Goal: Task Accomplishment & Management: Use online tool/utility

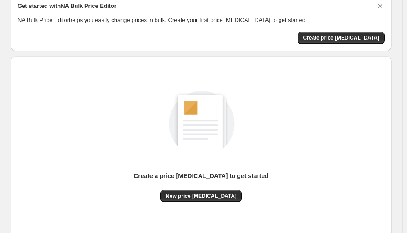
scroll to position [40, 0]
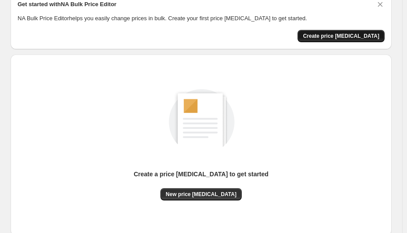
click at [328, 34] on span "Create price [MEDICAL_DATA]" at bounding box center [341, 36] width 76 height 7
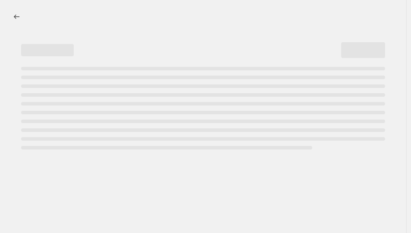
select select "percentage"
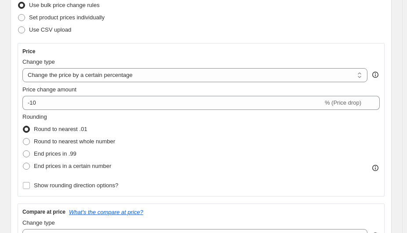
scroll to position [119, 0]
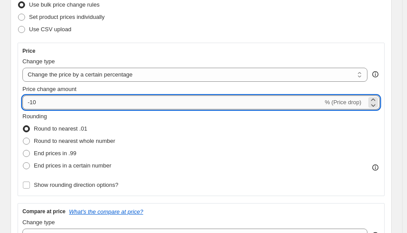
click at [182, 106] on input "-10" at bounding box center [172, 102] width 301 height 14
click at [374, 101] on icon at bounding box center [373, 105] width 9 height 9
type input "-12"
click at [180, 72] on select "Change the price to a certain amount Change the price by a certain amount Chang…" at bounding box center [194, 75] width 345 height 14
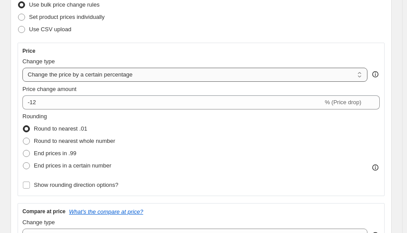
click at [180, 72] on select "Change the price to a certain amount Change the price by a certain amount Chang…" at bounding box center [194, 75] width 345 height 14
select select "bcap"
click at [22, 68] on select "Change the price to a certain amount Change the price by a certain amount Chang…" at bounding box center [194, 75] width 345 height 14
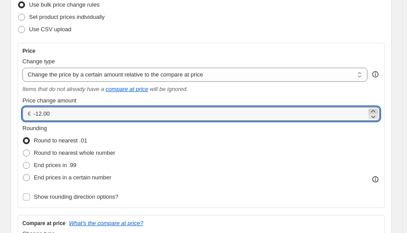
click at [375, 110] on icon at bounding box center [373, 111] width 4 height 2
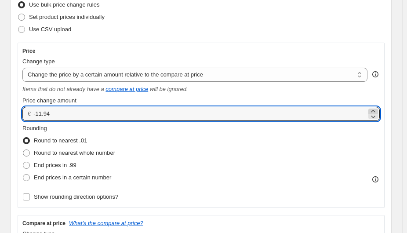
click at [375, 110] on icon at bounding box center [373, 111] width 4 height 2
click at [339, 116] on input "-11.91" at bounding box center [199, 114] width 333 height 14
type input "-1"
type input "15.00"
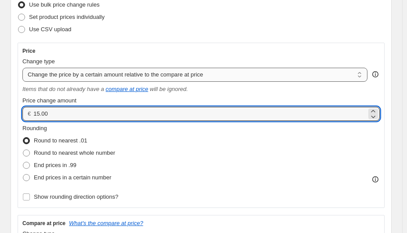
click at [181, 73] on select "Change the price to a certain amount Change the price by a certain amount Chang…" at bounding box center [194, 75] width 345 height 14
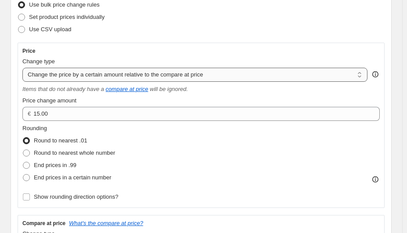
select select "pcap"
click at [22, 68] on select "Change the price to a certain amount Change the price by a certain amount Chang…" at bounding box center [194, 75] width 345 height 14
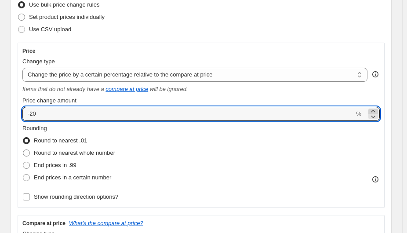
click at [375, 110] on icon at bounding box center [373, 111] width 9 height 9
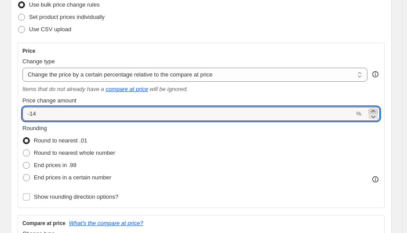
click at [375, 110] on icon at bounding box center [373, 111] width 9 height 9
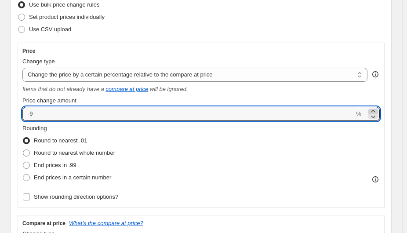
click at [375, 110] on icon at bounding box center [373, 111] width 9 height 9
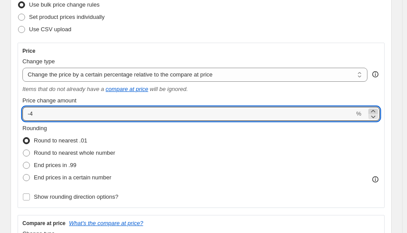
click at [375, 110] on icon at bounding box center [373, 111] width 9 height 9
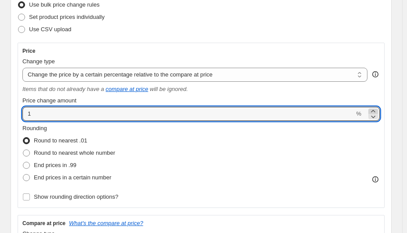
click at [375, 110] on icon at bounding box center [373, 111] width 9 height 9
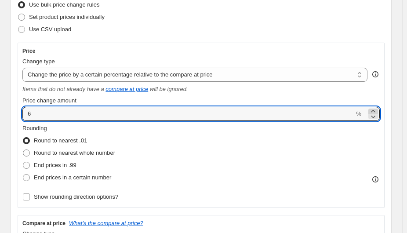
click at [375, 110] on icon at bounding box center [373, 111] width 9 height 9
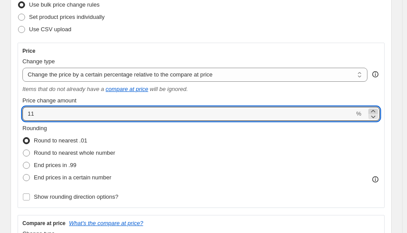
click at [375, 110] on icon at bounding box center [373, 111] width 9 height 9
type input "15"
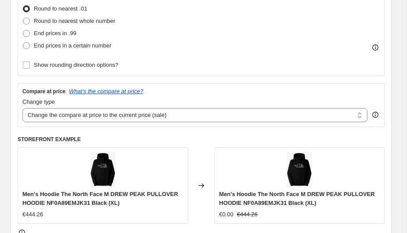
scroll to position [250, 0]
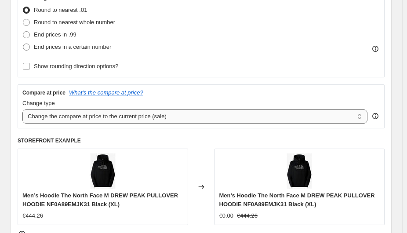
drag, startPoint x: 175, startPoint y: 116, endPoint x: 74, endPoint y: 114, distance: 101.1
click at [74, 114] on select "Change the compare at price to the current price (sale) Change the compare at p…" at bounding box center [194, 116] width 345 height 14
click at [80, 116] on select "Change the compare at price to the current price (sale) Change the compare at p…" at bounding box center [194, 116] width 345 height 14
click at [111, 92] on icon "What's the compare at price?" at bounding box center [106, 92] width 74 height 7
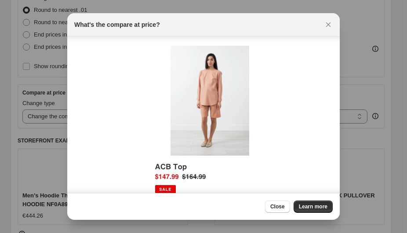
scroll to position [34, 0]
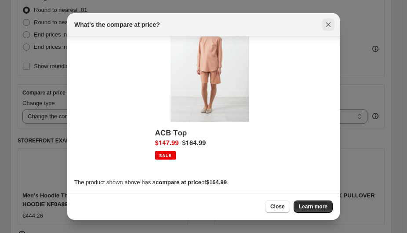
click at [327, 25] on icon "Close" at bounding box center [328, 24] width 5 height 5
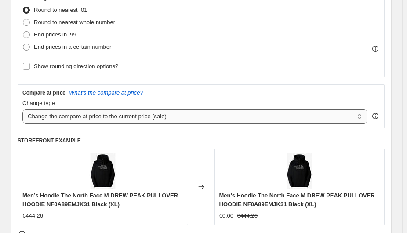
click at [158, 115] on select "Change the compare at price to the current price (sale) Change the compare at p…" at bounding box center [194, 116] width 345 height 14
click at [233, 43] on div "Rounding Round to nearest .01 Round to nearest whole number End prices in .99 E…" at bounding box center [200, 23] width 357 height 60
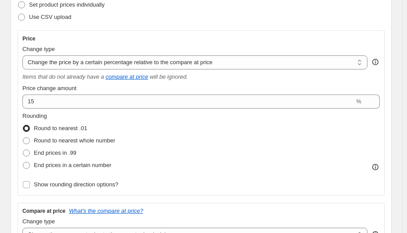
scroll to position [130, 0]
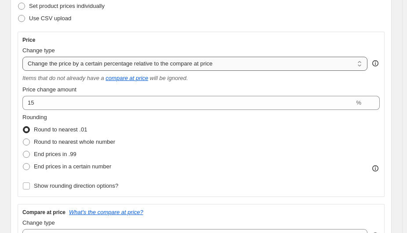
click at [132, 63] on select "Change the price to a certain amount Change the price by a certain amount Chang…" at bounding box center [194, 64] width 345 height 14
select select "pc"
type input "50"
click at [153, 65] on select "Change the price to a certain amount Change the price by a certain amount Chang…" at bounding box center [194, 64] width 345 height 14
select select "margin"
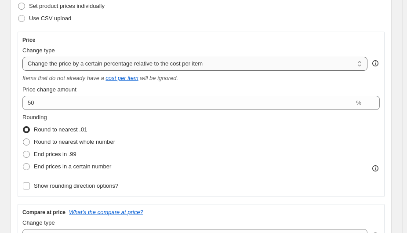
click at [22, 57] on select "Change the price to a certain amount Change the price by a certain amount Chang…" at bounding box center [194, 64] width 345 height 14
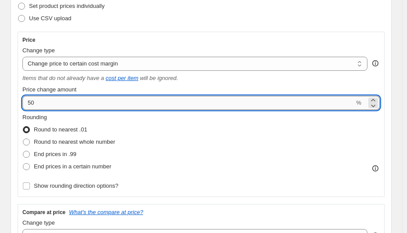
click at [175, 105] on input "50" at bounding box center [188, 103] width 332 height 14
click at [182, 105] on input "50" at bounding box center [188, 103] width 332 height 14
type input "5"
type input "15"
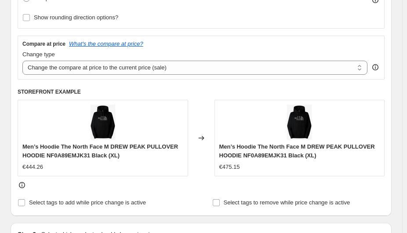
scroll to position [299, 0]
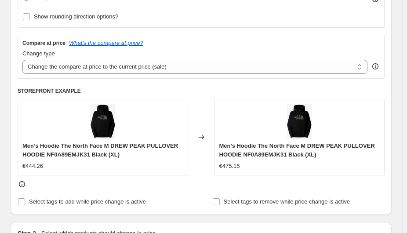
click at [211, 172] on div "Changed to" at bounding box center [201, 137] width 26 height 76
click at [341, 68] on select "Change the compare at price to the current price (sale) Change the compare at p…" at bounding box center [194, 67] width 345 height 14
select select "no_change"
click at [22, 60] on select "Change the compare at price to the current price (sale) Change the compare at p…" at bounding box center [194, 67] width 345 height 14
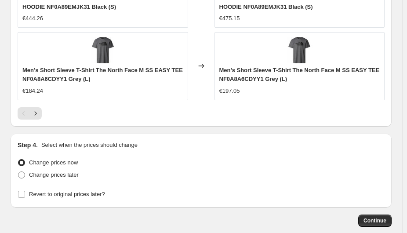
scroll to position [886, 0]
click at [379, 219] on span "Continue" at bounding box center [374, 220] width 23 height 7
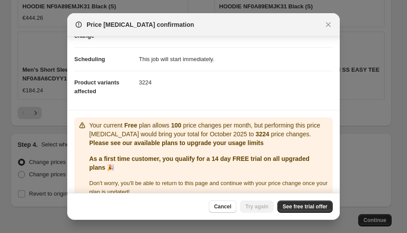
scroll to position [73, 0]
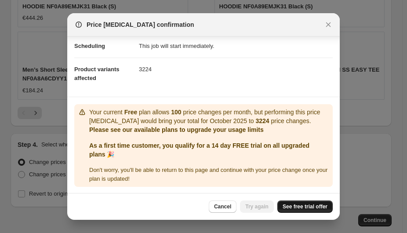
click at [289, 205] on span "See free trial offer" at bounding box center [305, 206] width 45 height 7
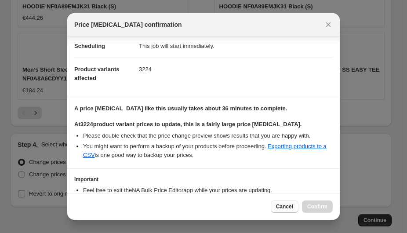
click at [288, 206] on span "Cancel" at bounding box center [284, 206] width 17 height 7
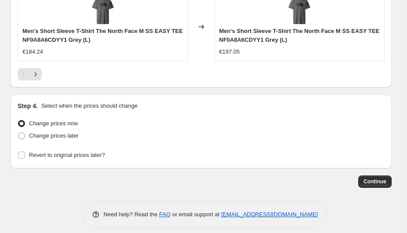
scroll to position [932, 0]
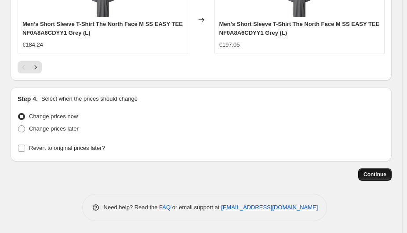
click at [365, 174] on button "Continue" at bounding box center [374, 174] width 33 height 12
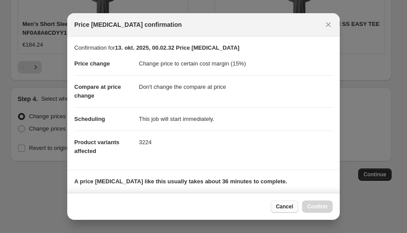
click at [283, 207] on span "Cancel" at bounding box center [284, 206] width 17 height 7
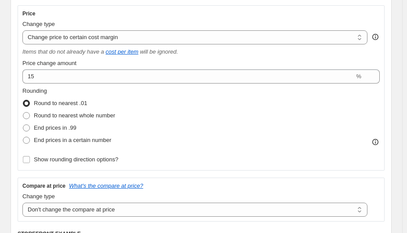
scroll to position [152, 0]
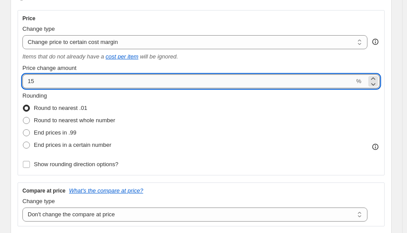
click at [68, 78] on input "15" at bounding box center [188, 81] width 332 height 14
type input "1"
click at [68, 83] on input "20" at bounding box center [188, 81] width 332 height 14
type input "2"
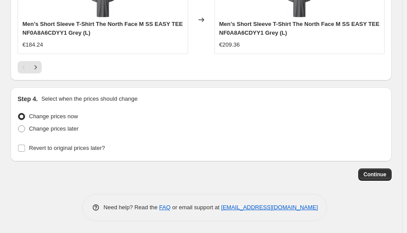
scroll to position [931, 0]
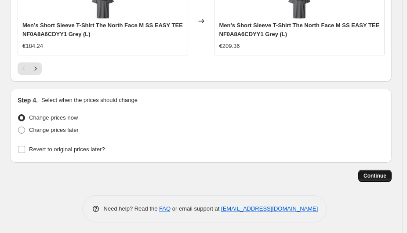
type input "35"
click at [380, 174] on span "Continue" at bounding box center [374, 175] width 23 height 7
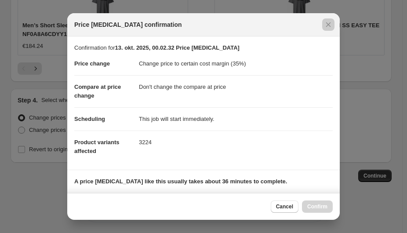
click at [31, 195] on div at bounding box center [203, 116] width 407 height 233
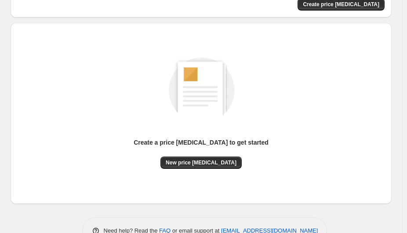
scroll to position [73, 0]
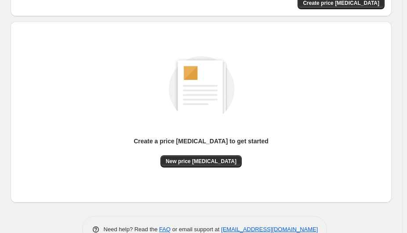
click at [193, 163] on span "New price [MEDICAL_DATA]" at bounding box center [201, 161] width 71 height 7
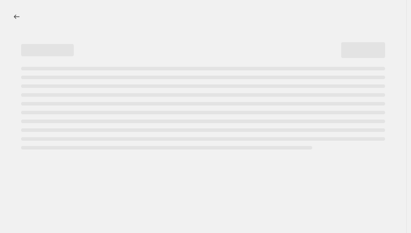
select select "percentage"
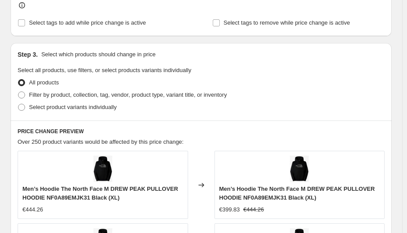
scroll to position [467, 0]
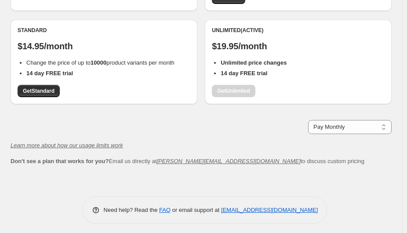
scroll to position [170, 0]
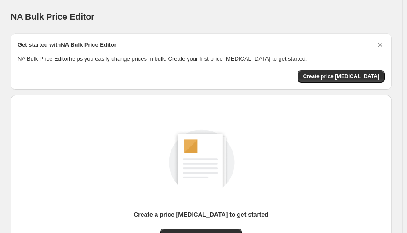
click at [237, 14] on div "NA Bulk Price Editor" at bounding box center [201, 17] width 381 height 12
click at [336, 81] on button "Create price [MEDICAL_DATA]" at bounding box center [341, 76] width 87 height 12
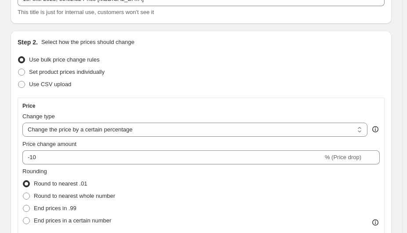
scroll to position [65, 0]
click at [131, 130] on select "Change the price to a certain amount Change the price by a certain amount Chang…" at bounding box center [194, 129] width 345 height 14
select select "margin"
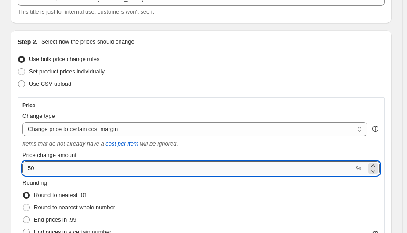
click at [78, 165] on input "50" at bounding box center [188, 168] width 332 height 14
type input "5"
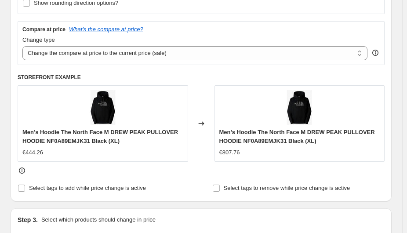
scroll to position [314, 0]
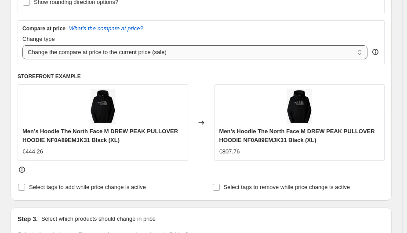
type input "35"
click at [125, 53] on select "Change the compare at price to the current price (sale) Change the compare at p…" at bounding box center [194, 52] width 345 height 14
select select "no_change"
click at [22, 45] on select "Change the compare at price to the current price (sale) Change the compare at p…" at bounding box center [194, 52] width 345 height 14
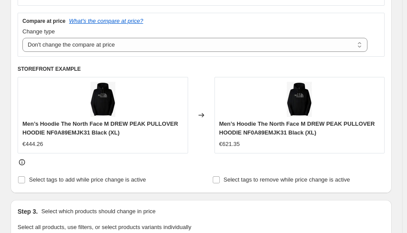
scroll to position [322, 0]
click at [22, 164] on icon at bounding box center [22, 161] width 9 height 9
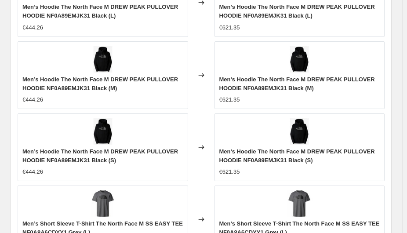
scroll to position [932, 0]
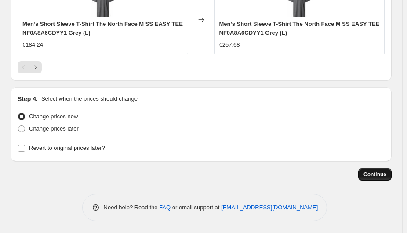
click at [371, 172] on span "Continue" at bounding box center [374, 174] width 23 height 7
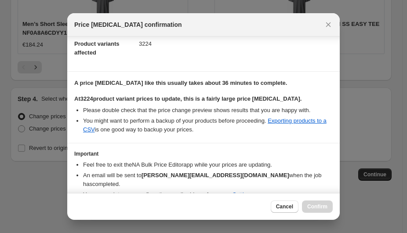
scroll to position [130, 0]
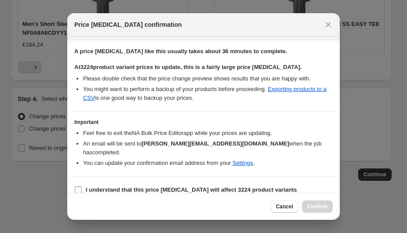
click at [77, 186] on input "I understand that this price [MEDICAL_DATA] will affect 3224 product variants" at bounding box center [78, 189] width 7 height 7
checkbox input "true"
click at [319, 208] on span "Confirm" at bounding box center [317, 206] width 20 height 7
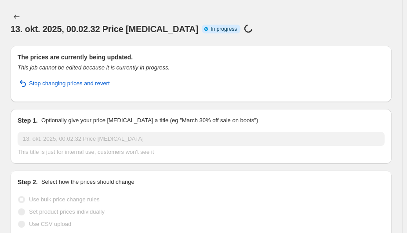
scroll to position [2, 0]
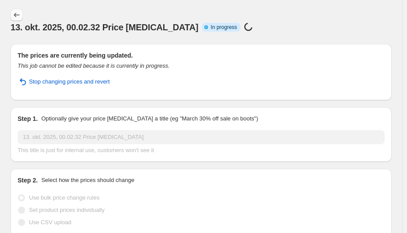
click at [15, 16] on icon "Price change jobs" at bounding box center [17, 15] width 6 height 4
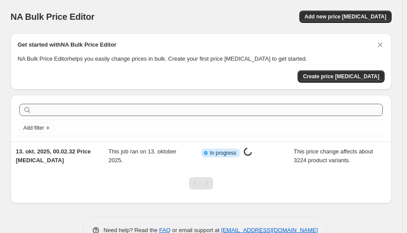
scroll to position [23, 0]
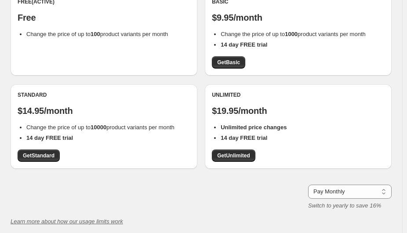
scroll to position [102, 0]
click at [239, 152] on link "Get Unlimited" at bounding box center [234, 155] width 44 height 12
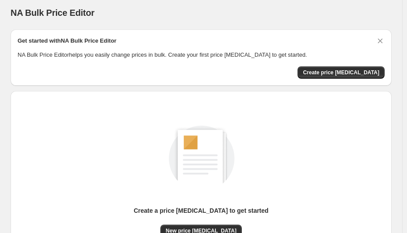
scroll to position [4, 0]
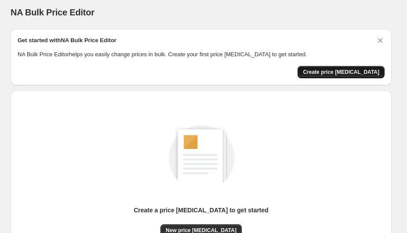
click at [364, 71] on span "Create price [MEDICAL_DATA]" at bounding box center [341, 72] width 76 height 7
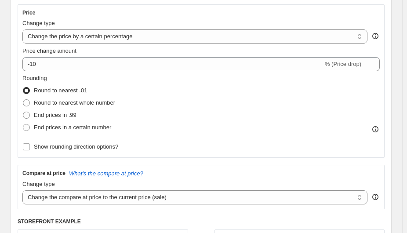
scroll to position [156, 0]
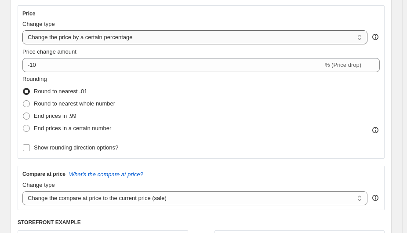
click at [123, 40] on select "Change the price to a certain amount Change the price by a certain amount Chang…" at bounding box center [194, 37] width 345 height 14
select select "margin"
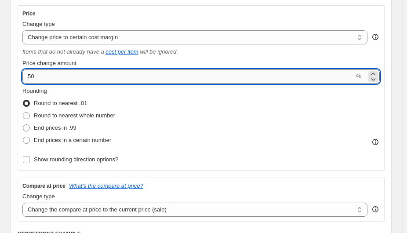
click at [73, 75] on input "50" at bounding box center [188, 76] width 332 height 14
type input "5"
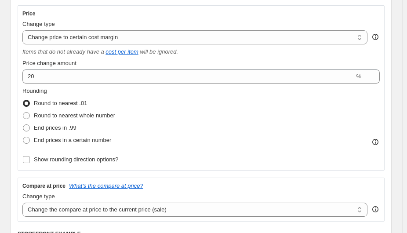
click at [380, 37] on icon at bounding box center [375, 37] width 9 height 9
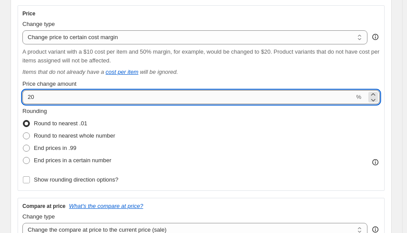
click at [91, 96] on input "20" at bounding box center [188, 97] width 332 height 14
type input "2"
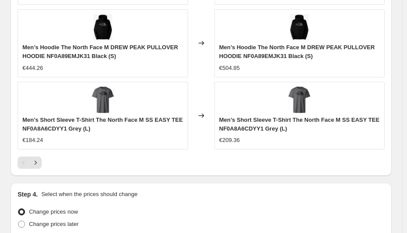
scroll to position [953, 0]
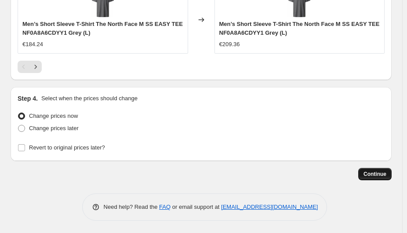
type input "10"
click at [370, 172] on span "Continue" at bounding box center [374, 174] width 23 height 7
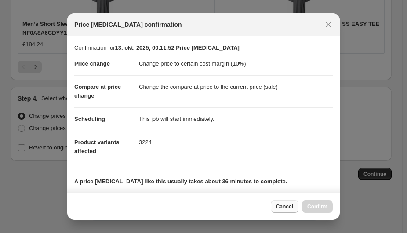
click at [278, 207] on span "Cancel" at bounding box center [284, 206] width 17 height 7
